Goal: Navigation & Orientation: Find specific page/section

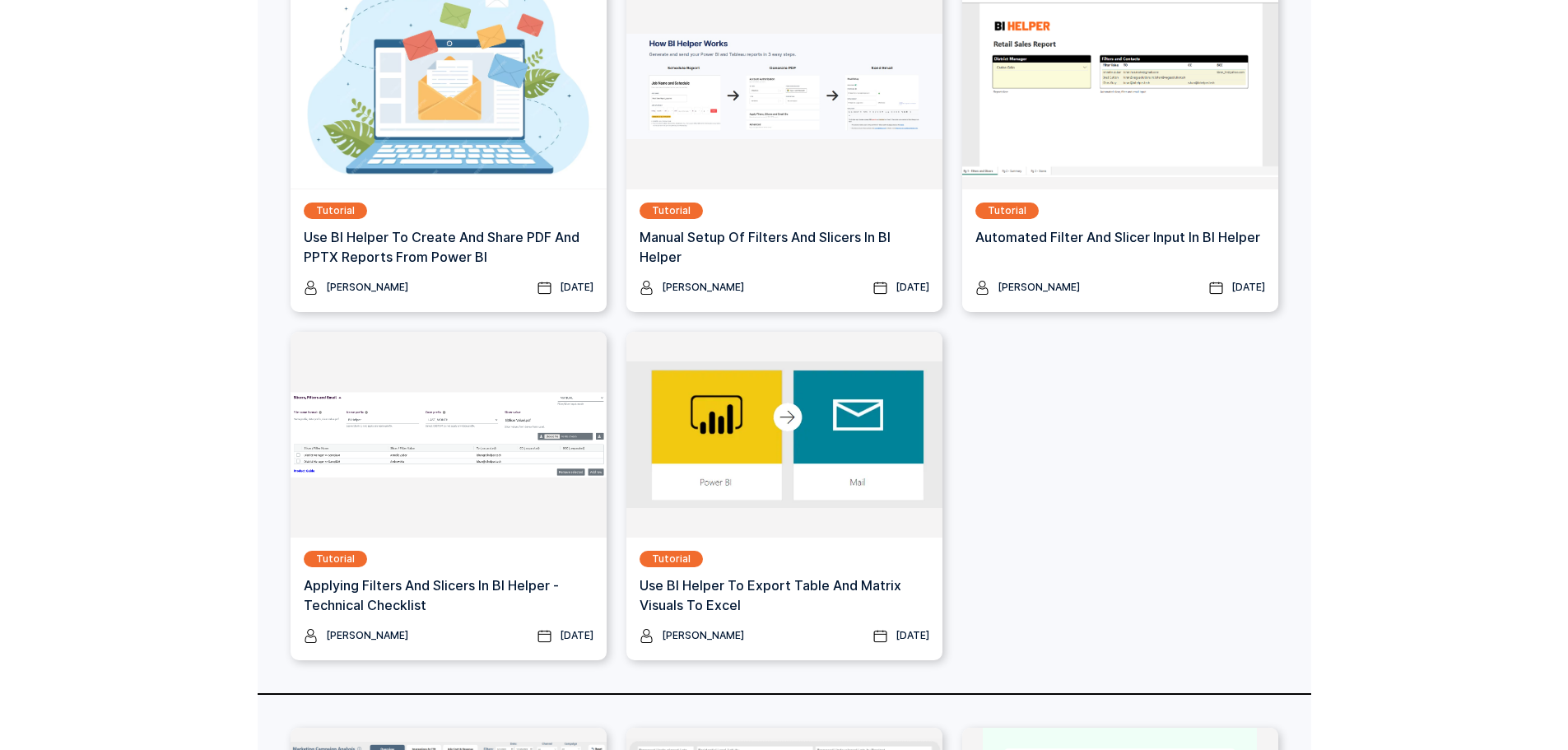
scroll to position [329, 0]
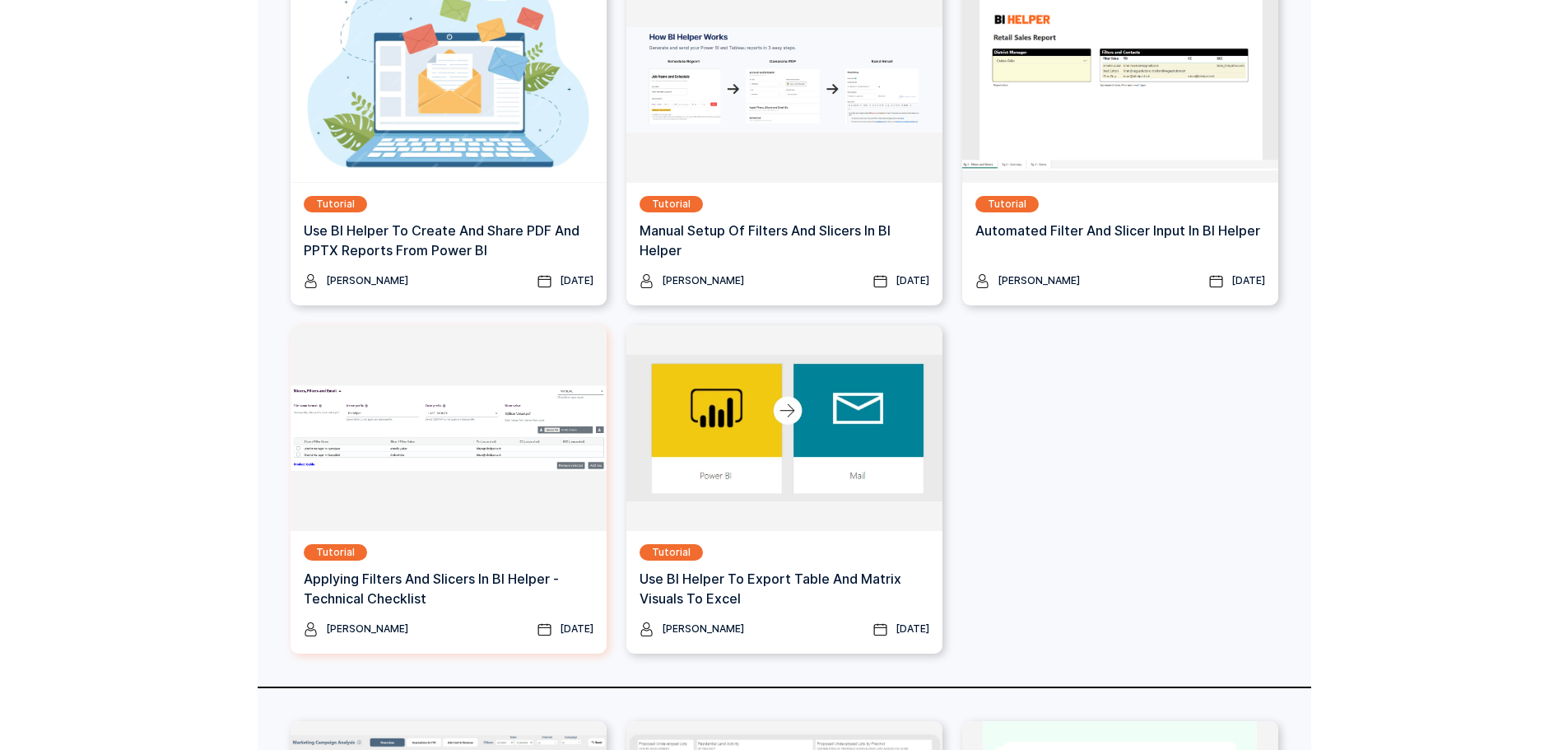
click at [400, 412] on img at bounding box center [448, 428] width 316 height 206
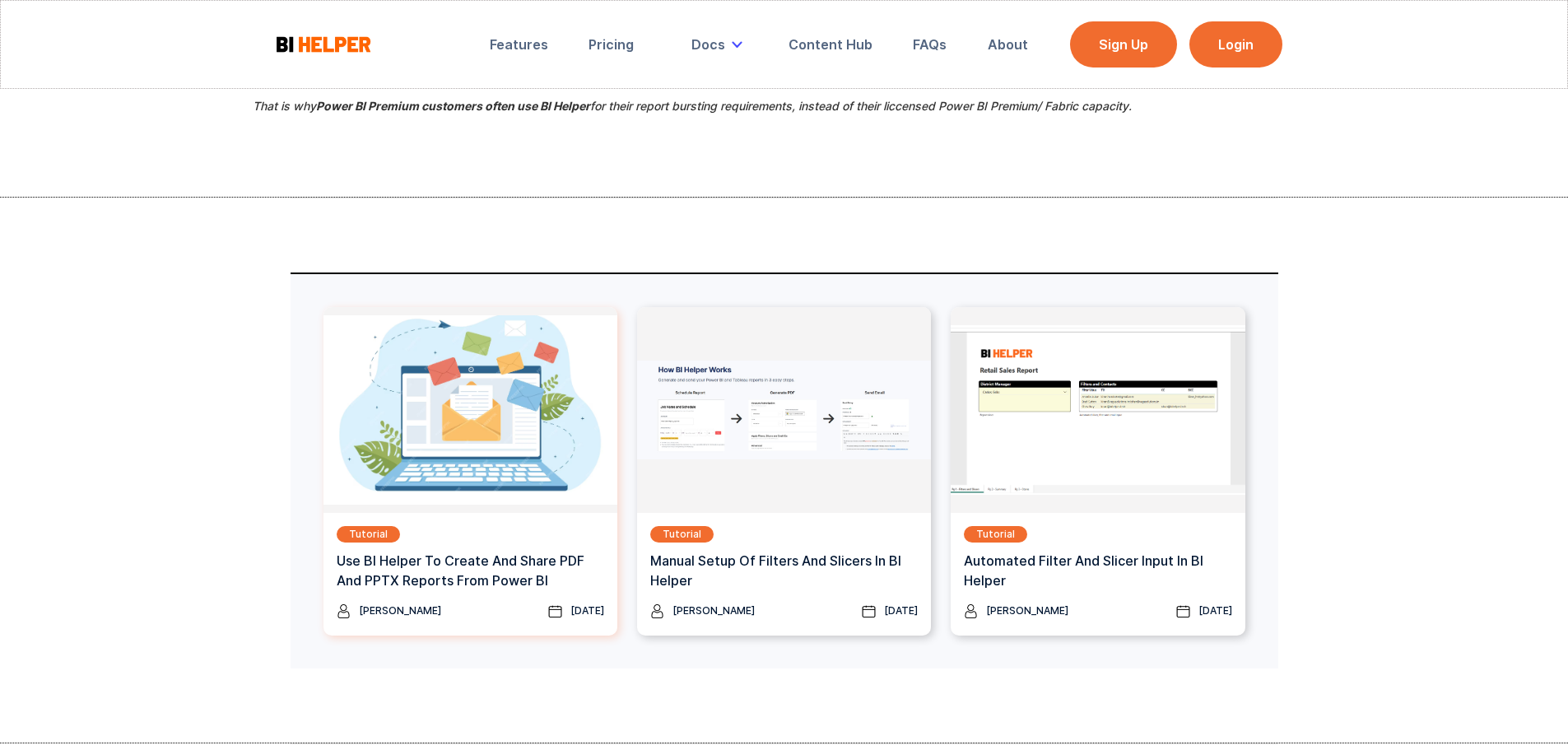
scroll to position [1646, 0]
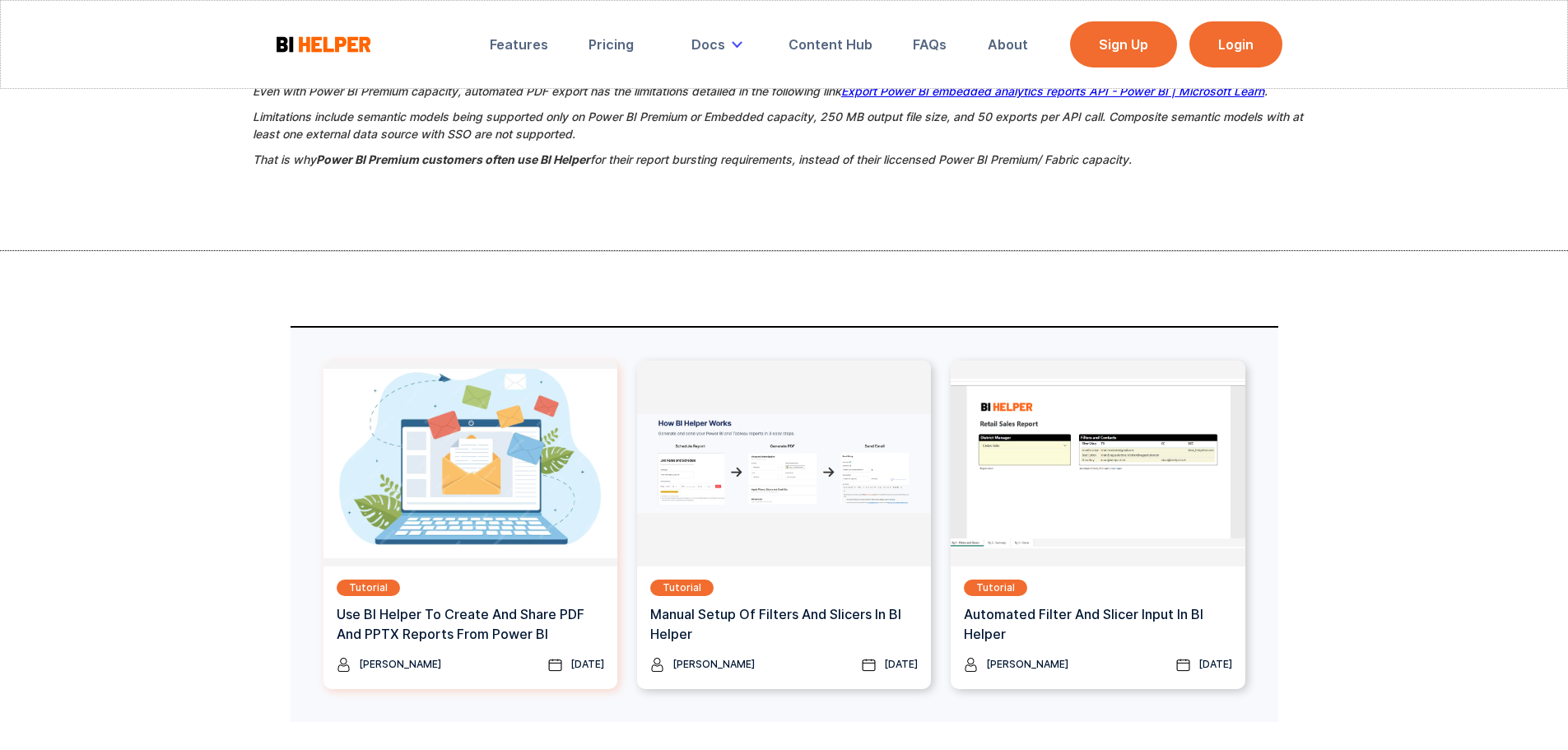
click at [504, 486] on img at bounding box center [471, 463] width 294 height 206
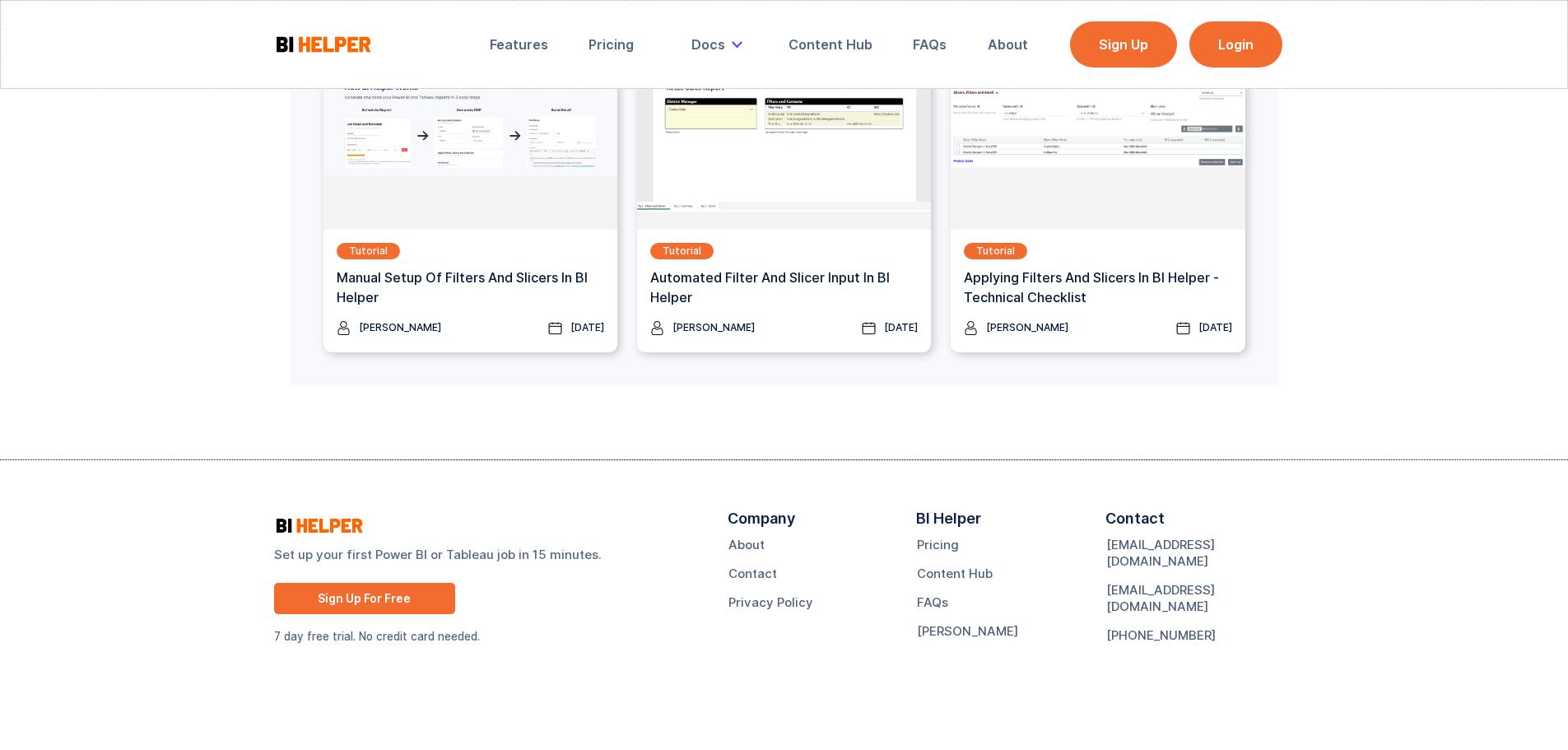
scroll to position [4755, 0]
click at [531, 34] on link "Features" at bounding box center [519, 45] width 82 height 36
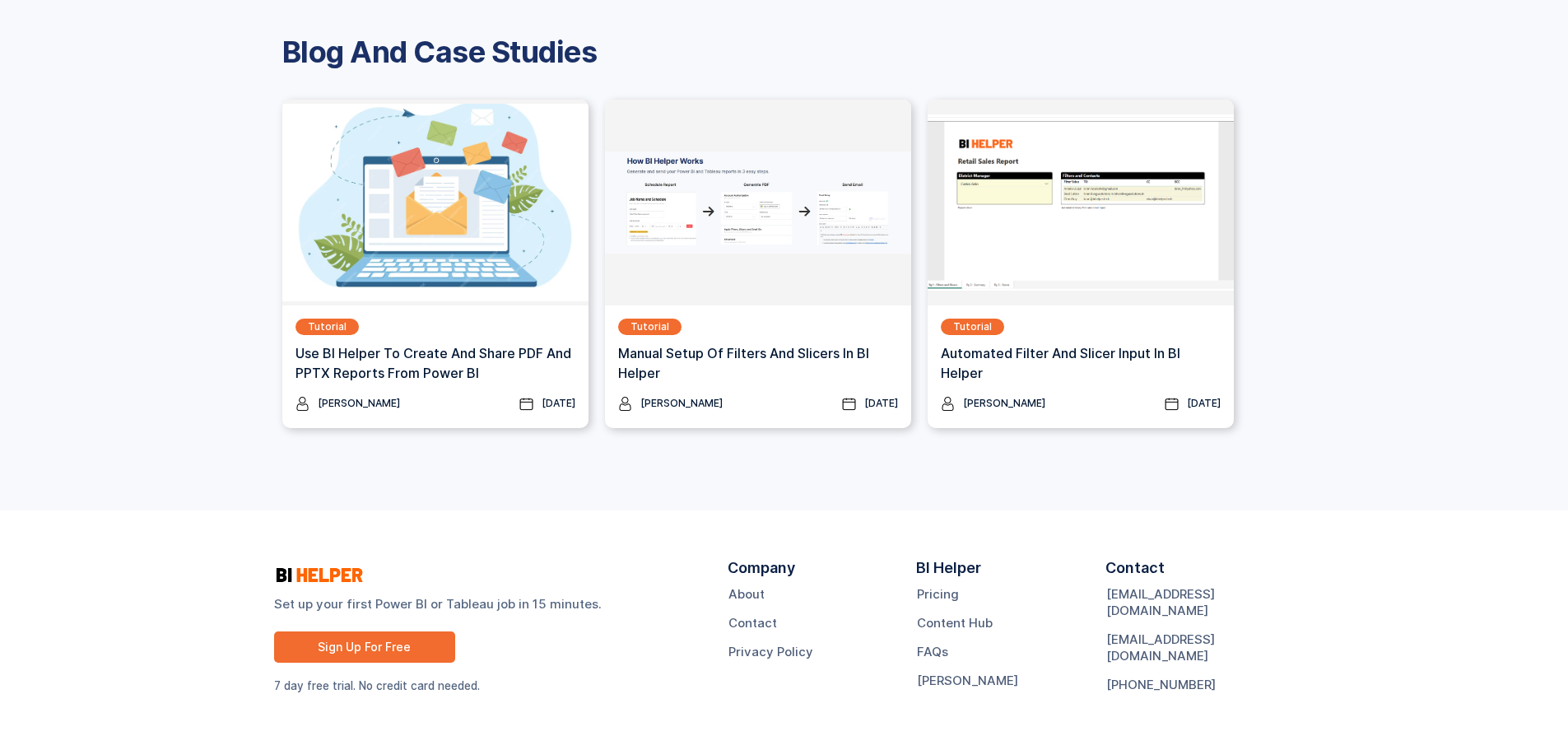
scroll to position [2145, 0]
click at [763, 281] on img at bounding box center [757, 201] width 307 height 206
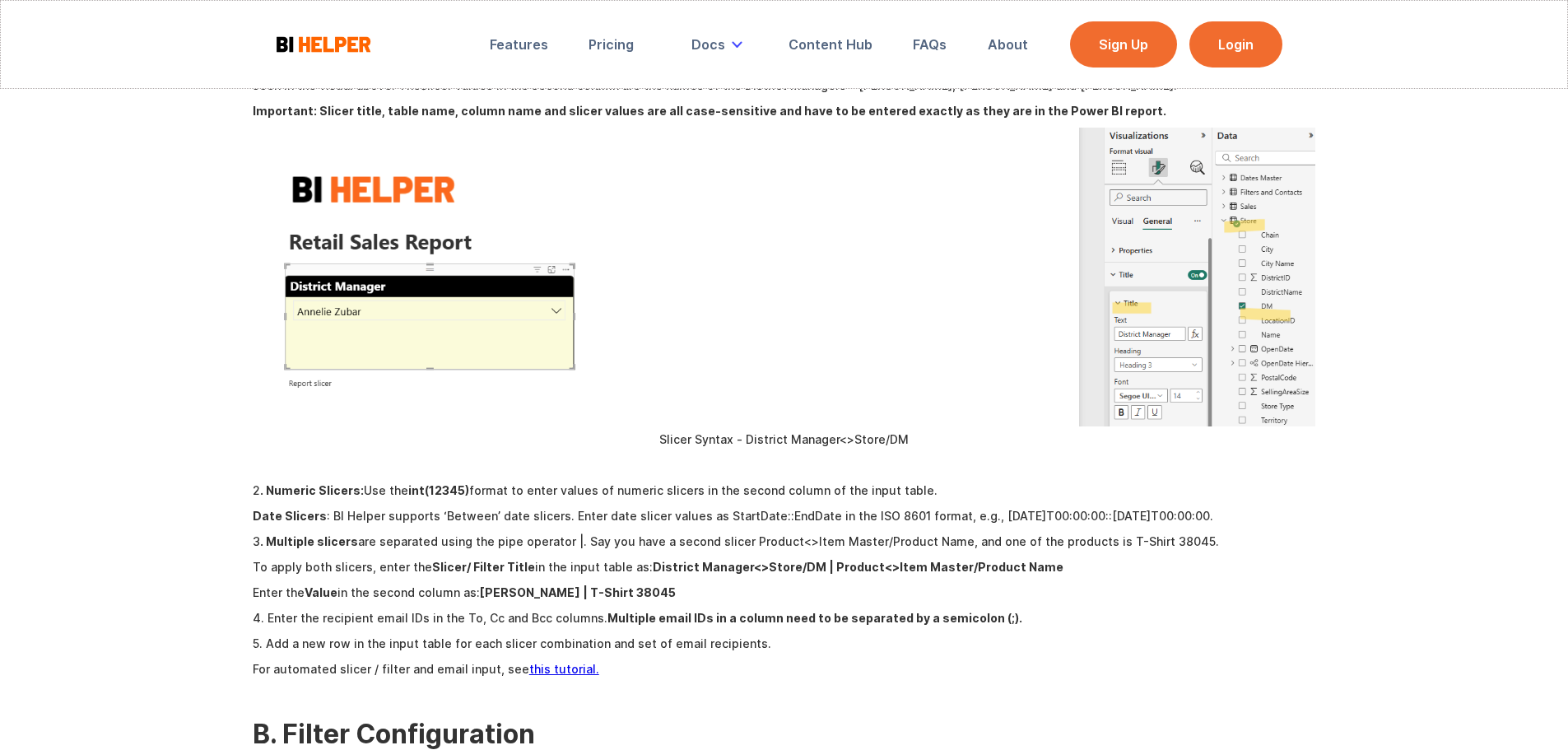
scroll to position [3375, 0]
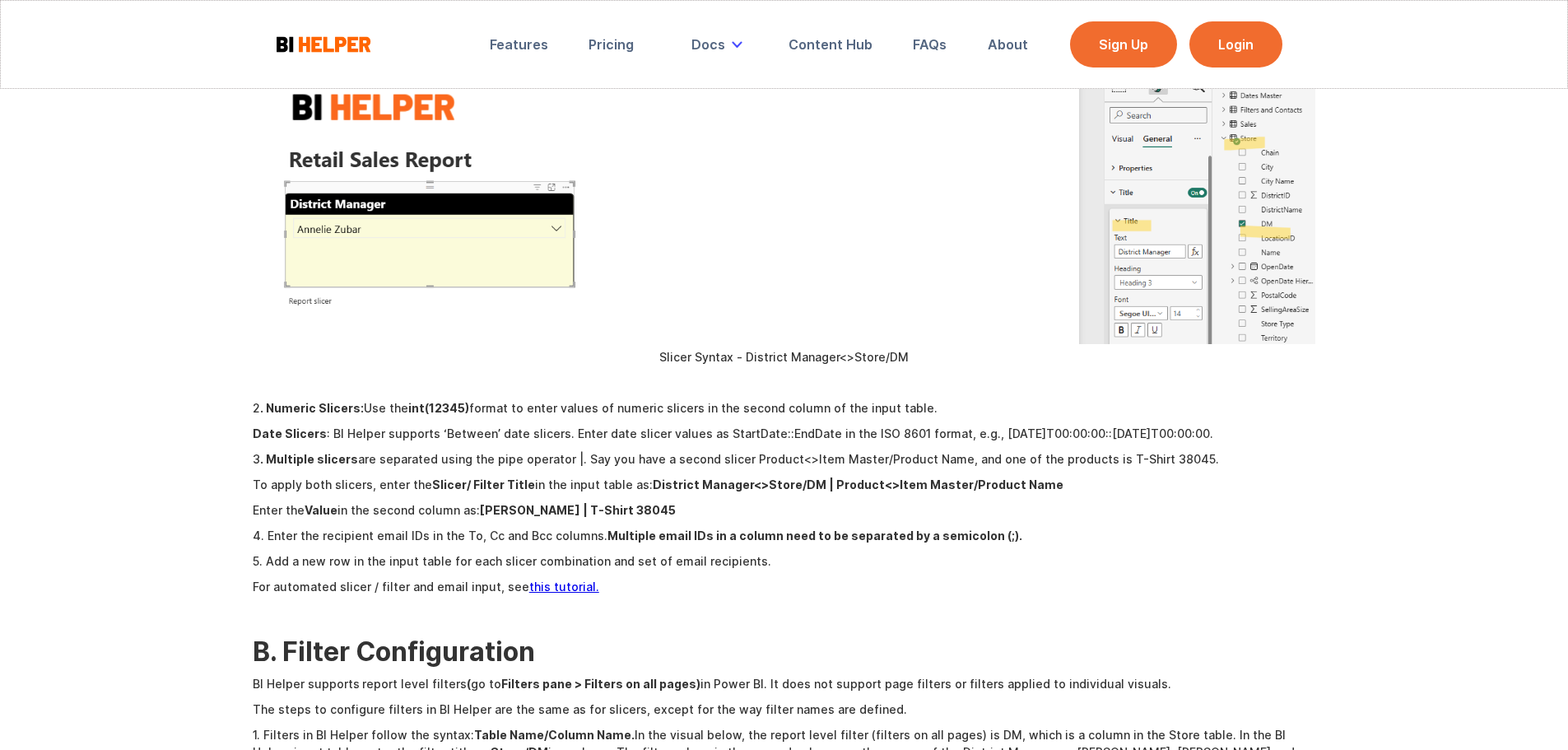
click at [338, 41] on img at bounding box center [324, 45] width 99 height 21
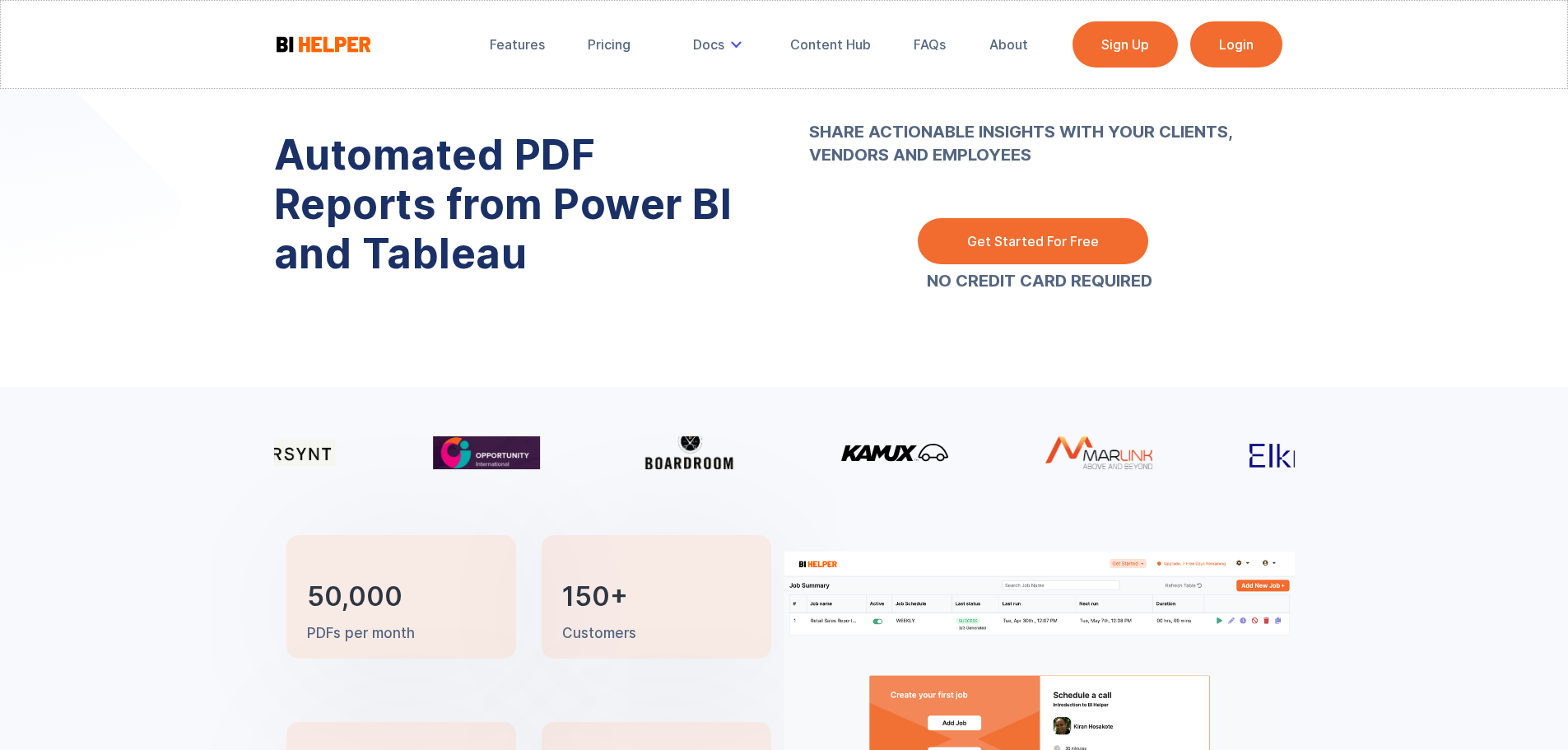
click at [1204, 40] on link "Login" at bounding box center [1236, 45] width 92 height 47
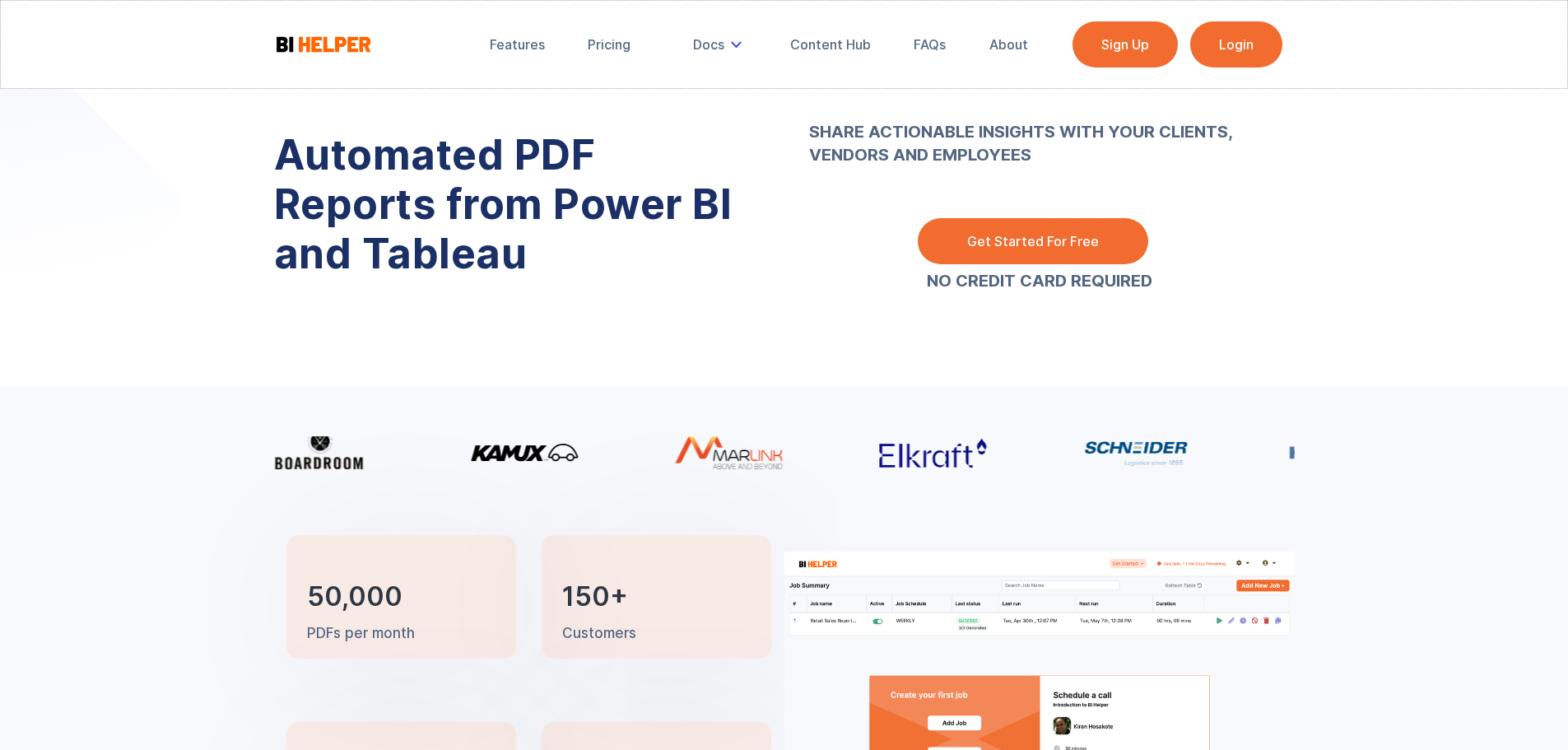
click at [1251, 39] on link "Login" at bounding box center [1236, 45] width 92 height 47
